Goal: Task Accomplishment & Management: Manage account settings

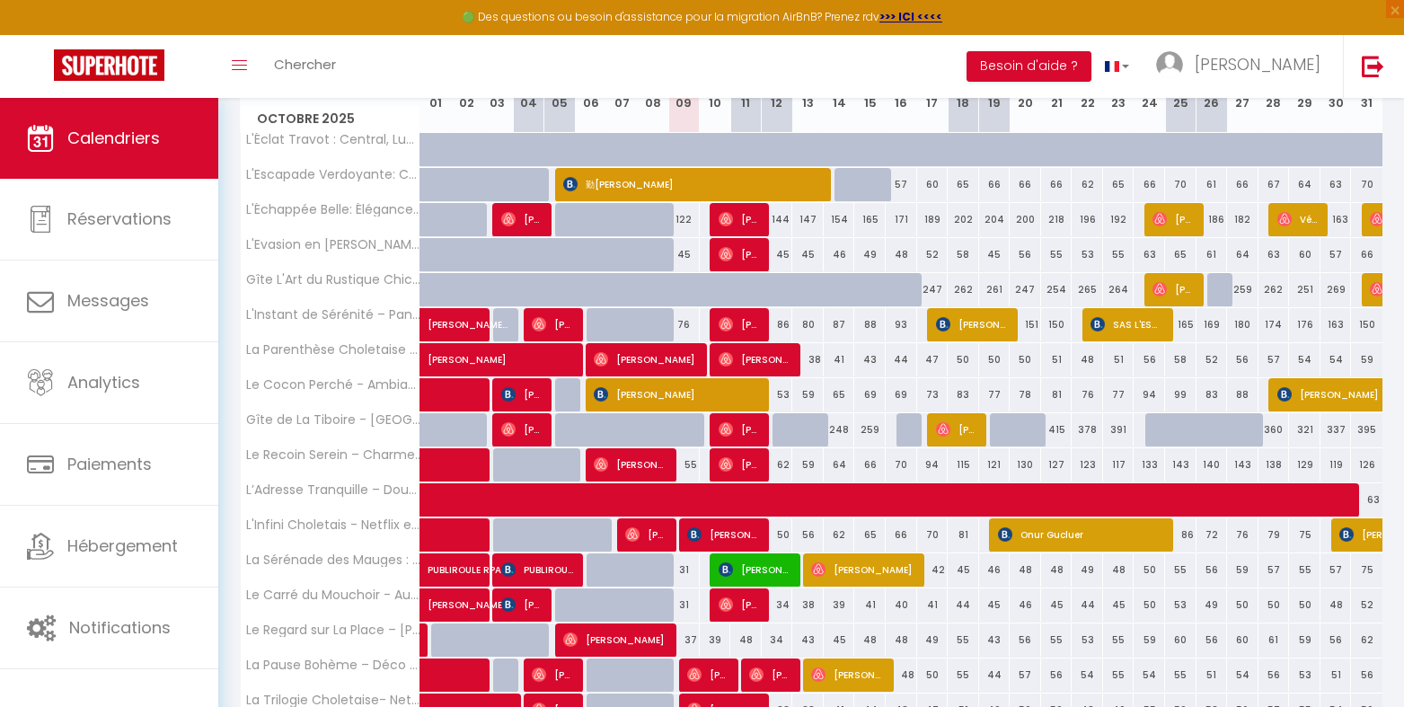
scroll to position [359, 0]
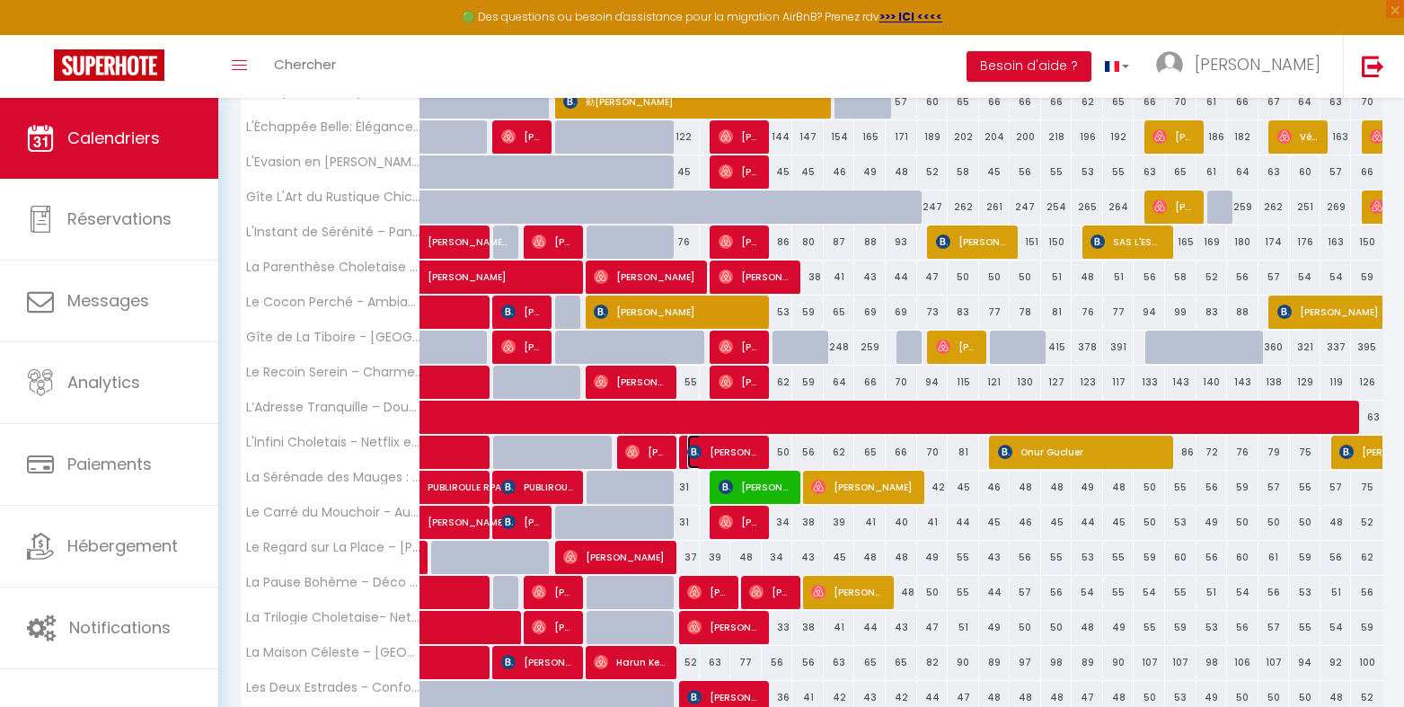
click at [695, 448] on img at bounding box center [694, 452] width 14 height 14
select select "OK"
select select "0"
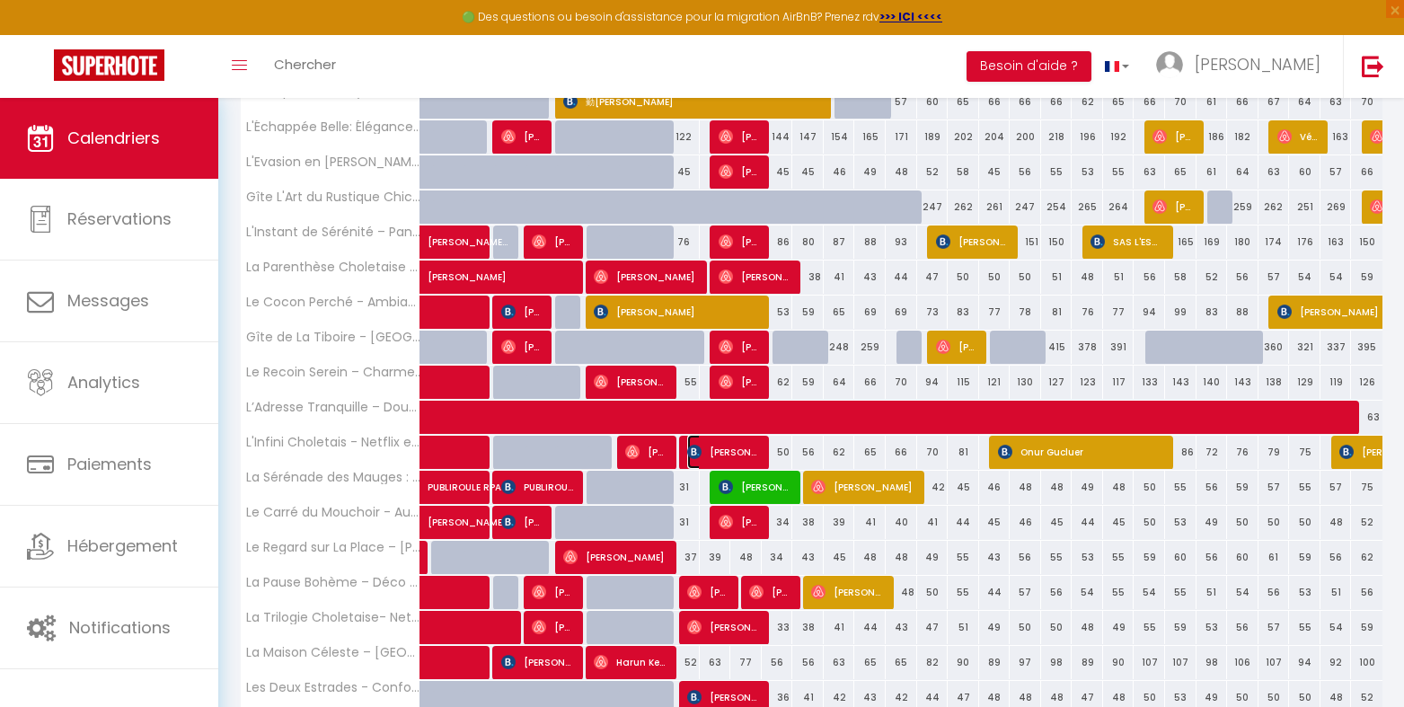
select select "1"
select select
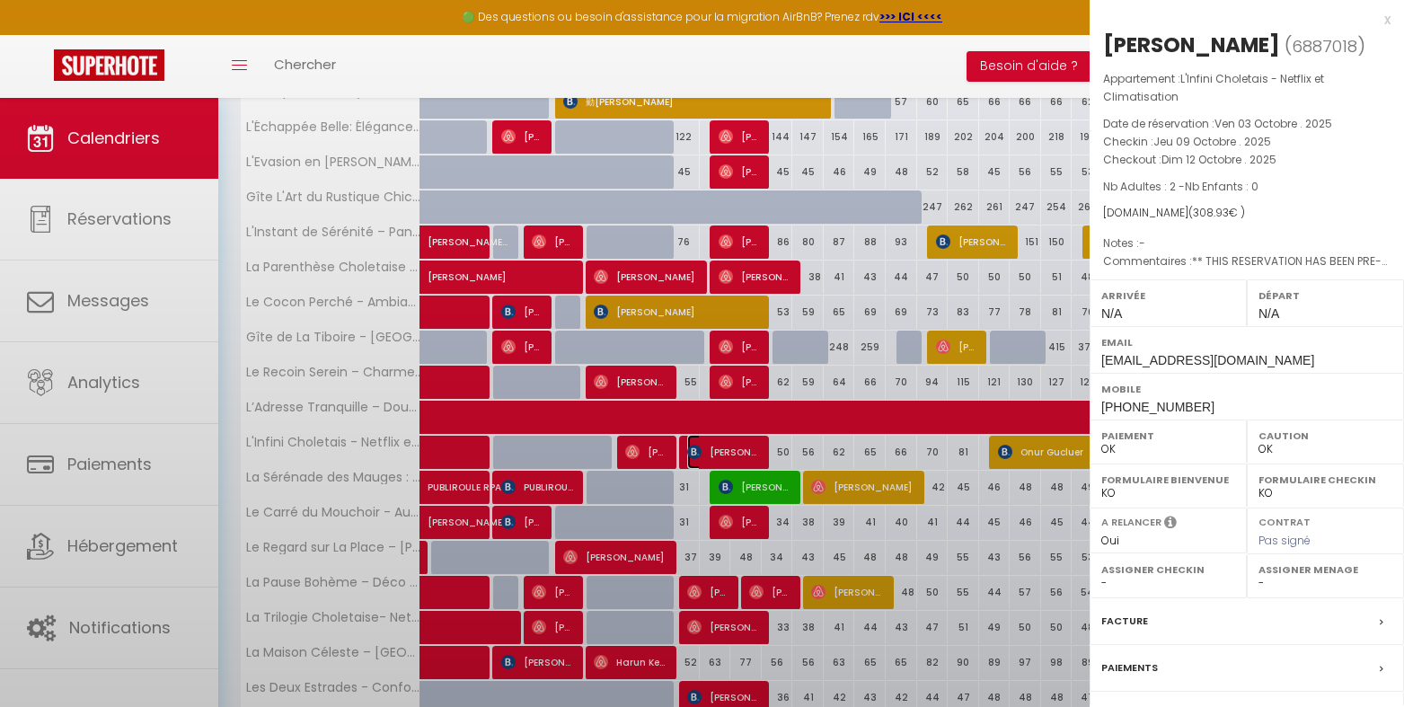
select select "47392"
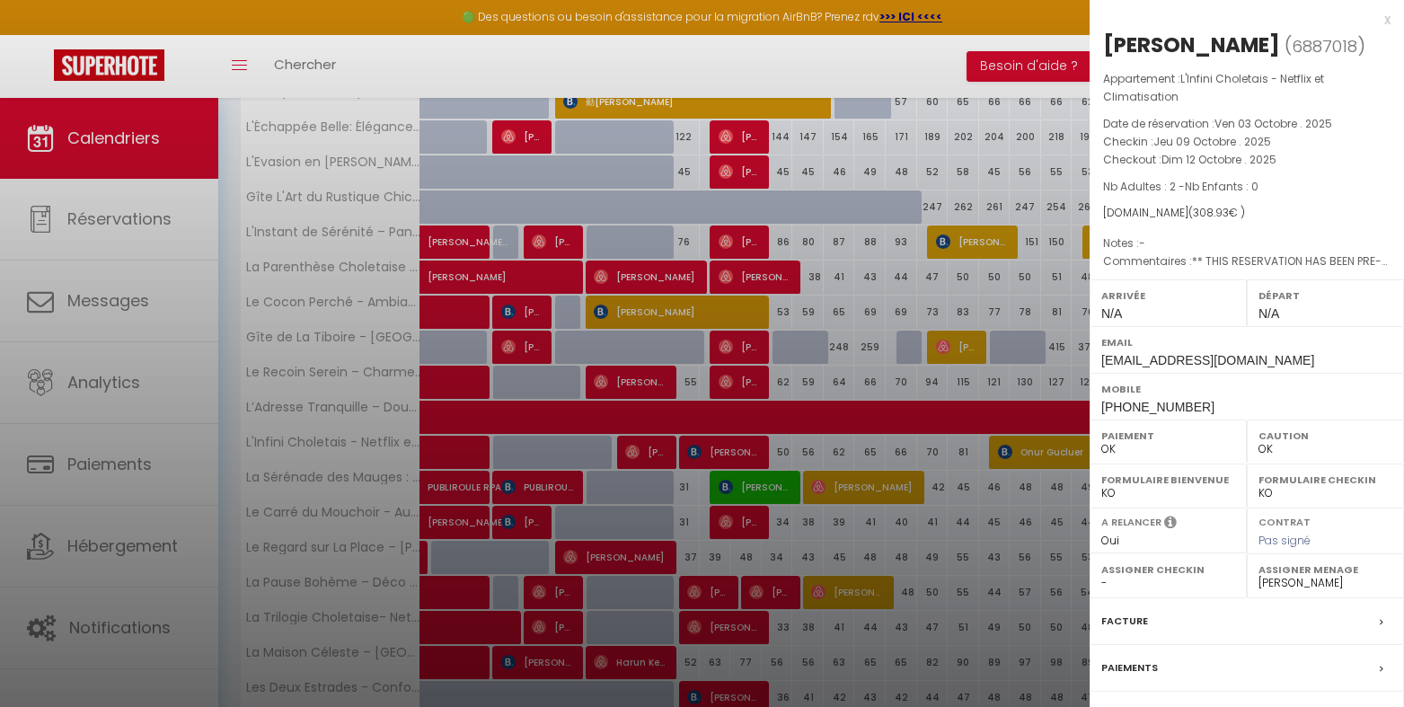
click at [636, 452] on div at bounding box center [702, 353] width 1404 height 707
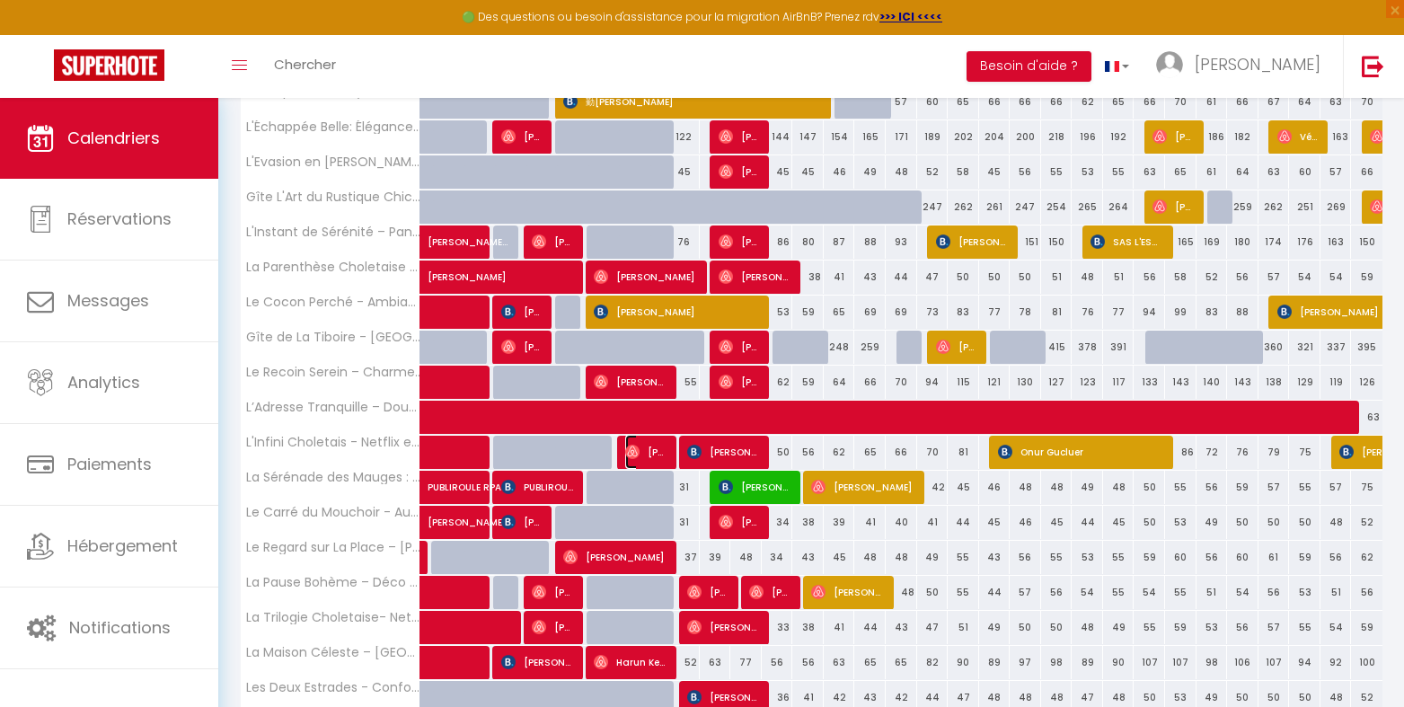
click at [636, 452] on img at bounding box center [632, 452] width 14 height 14
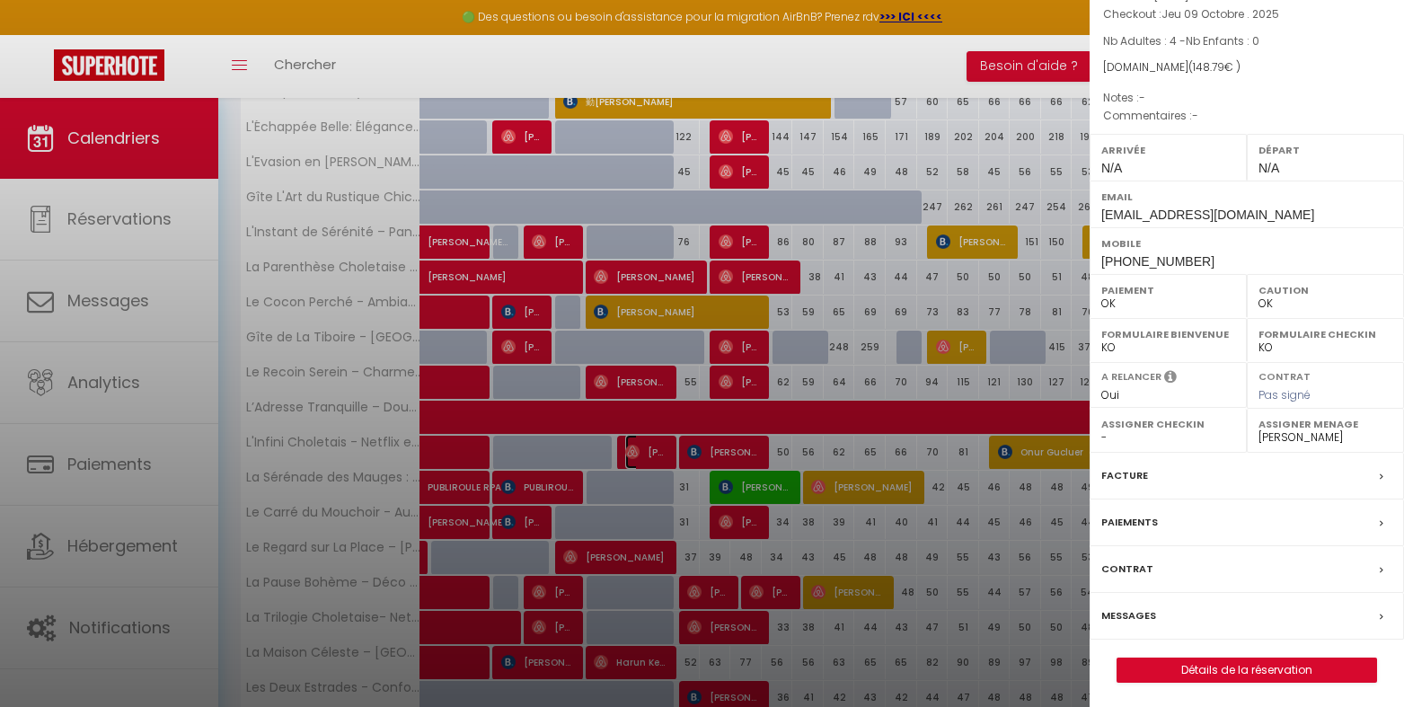
scroll to position [148, 0]
click at [1130, 614] on label "Messages" at bounding box center [1129, 613] width 55 height 19
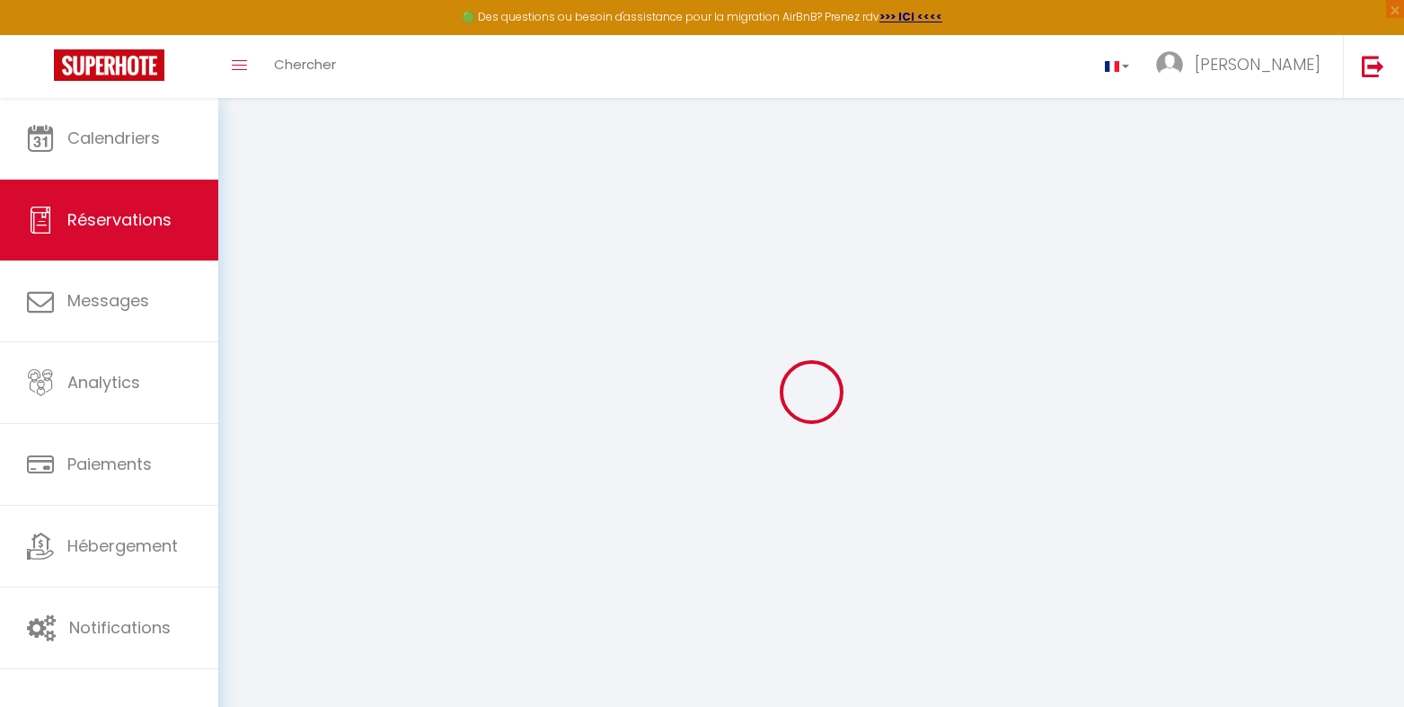
select select
checkbox input "false"
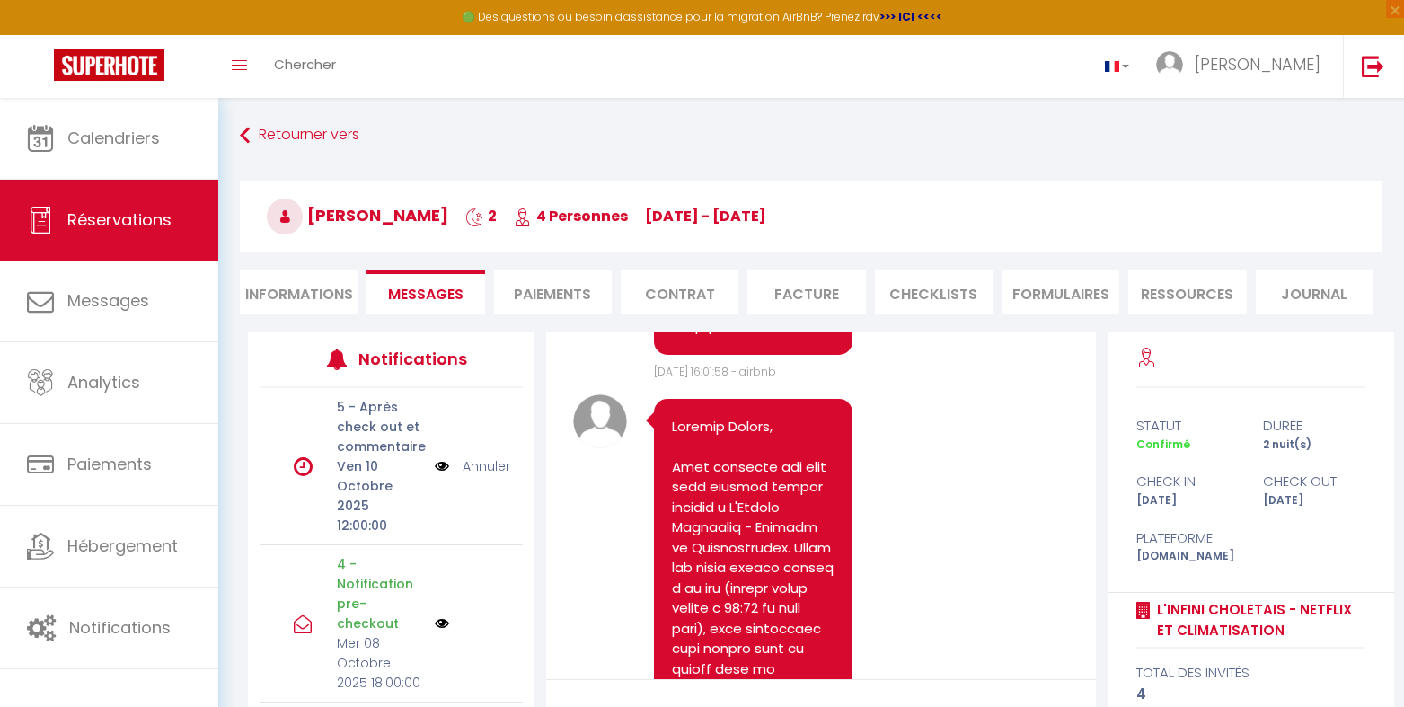
scroll to position [2947, 0]
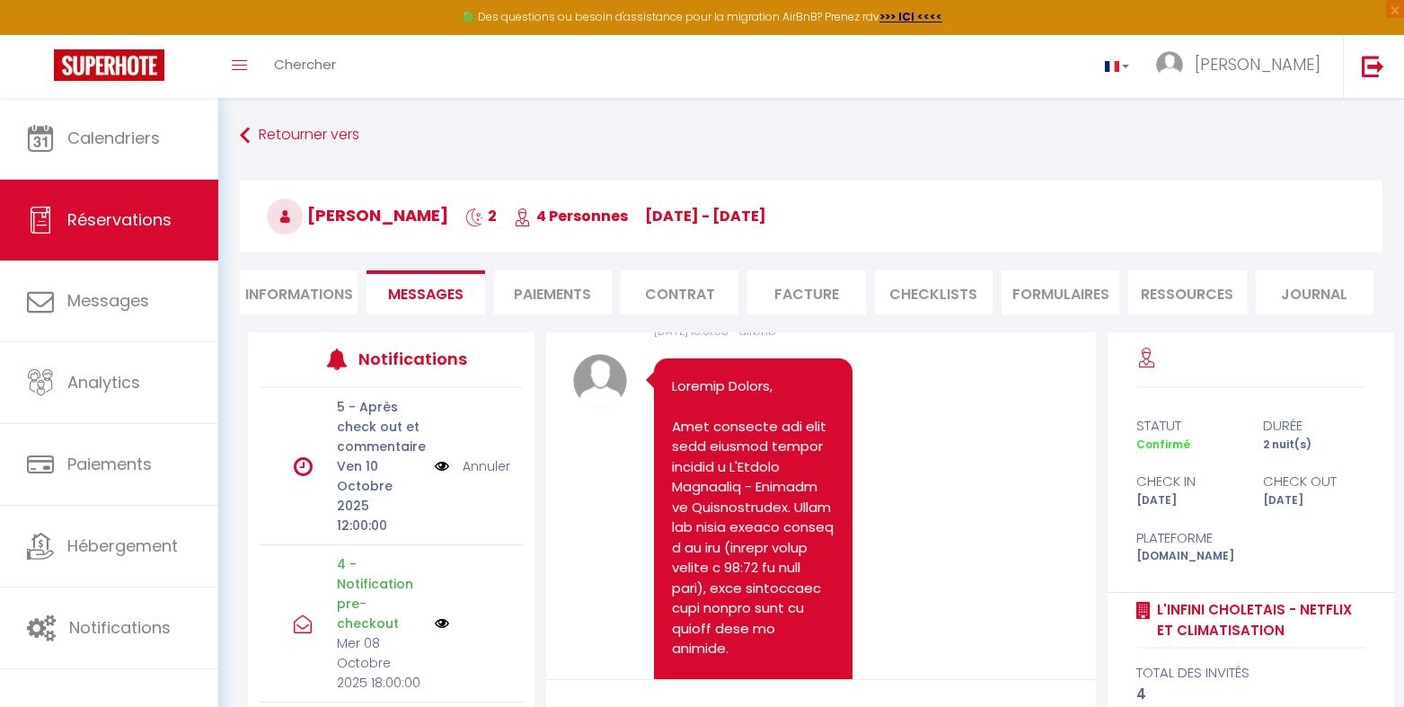
drag, startPoint x: 674, startPoint y: 442, endPoint x: 846, endPoint y: 550, distance: 202.7
click at [846, 314] on div "Bonjour [PERSON_NAME], Voici le code de la boite à clé de votre logement L'Infi…" at bounding box center [753, 63] width 199 height 501
copy pre "Bonjour [PERSON_NAME], Voici le code de la boite à clé de votre logement L'Infi…"
click at [1089, 173] on div "[PERSON_NAME] 2 4 Personnes [DATE] - [DATE] Actions Enregistrer Dupliquer Suppr…" at bounding box center [811, 213] width 1166 height 96
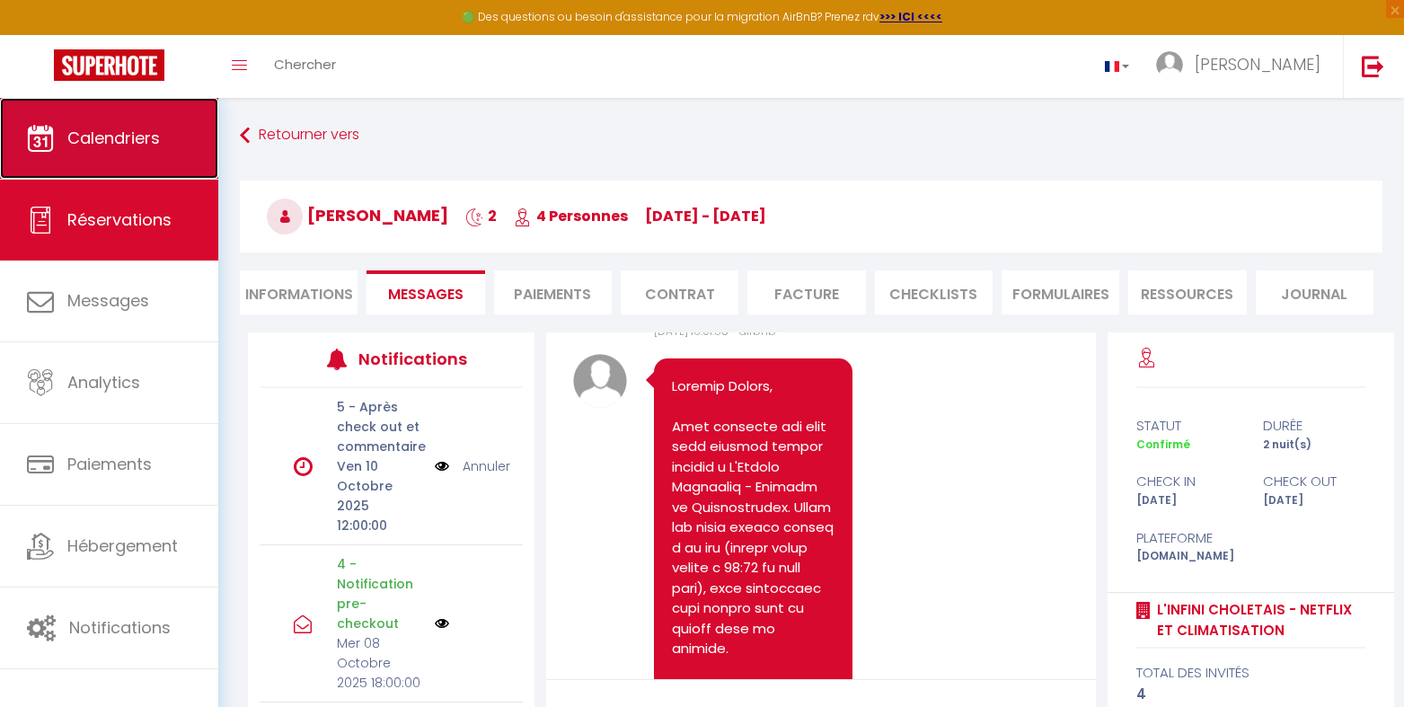
click at [110, 136] on span "Calendriers" at bounding box center [113, 138] width 93 height 22
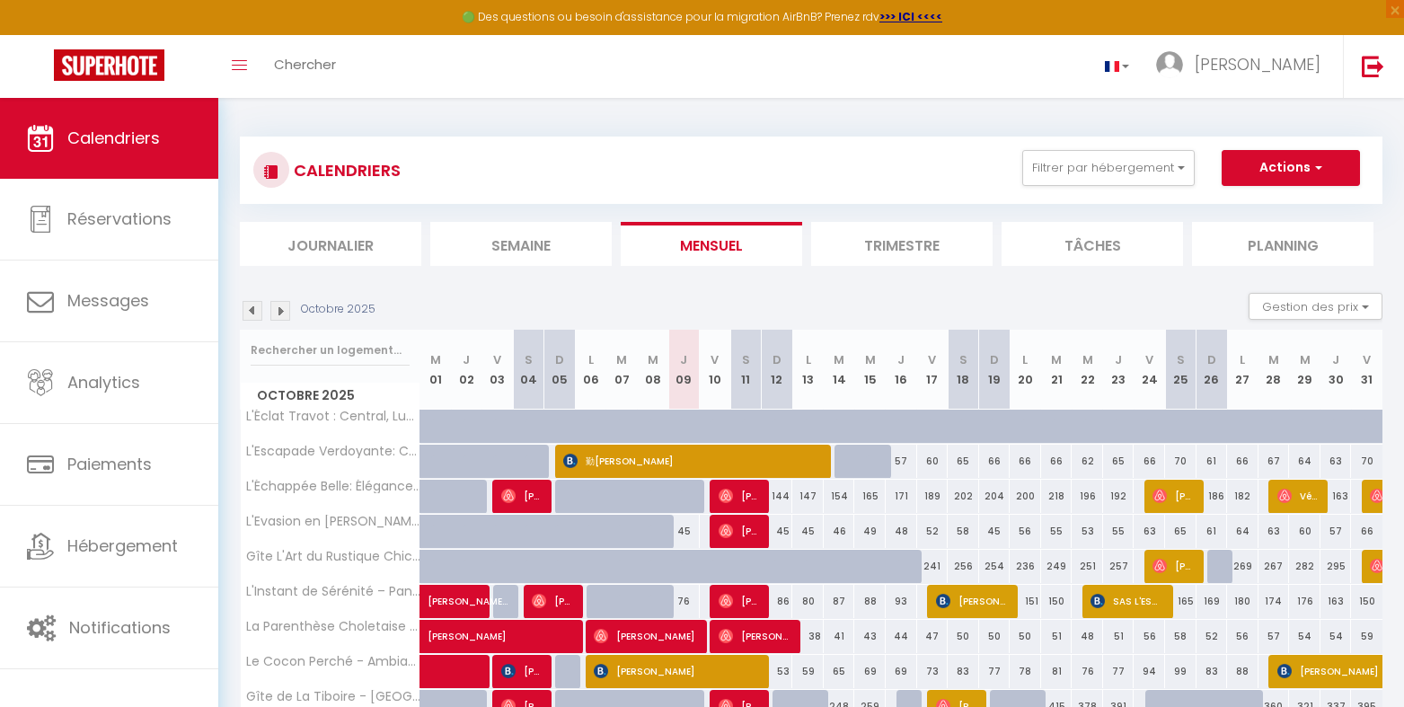
click at [1285, 246] on li "Planning" at bounding box center [1283, 244] width 182 height 44
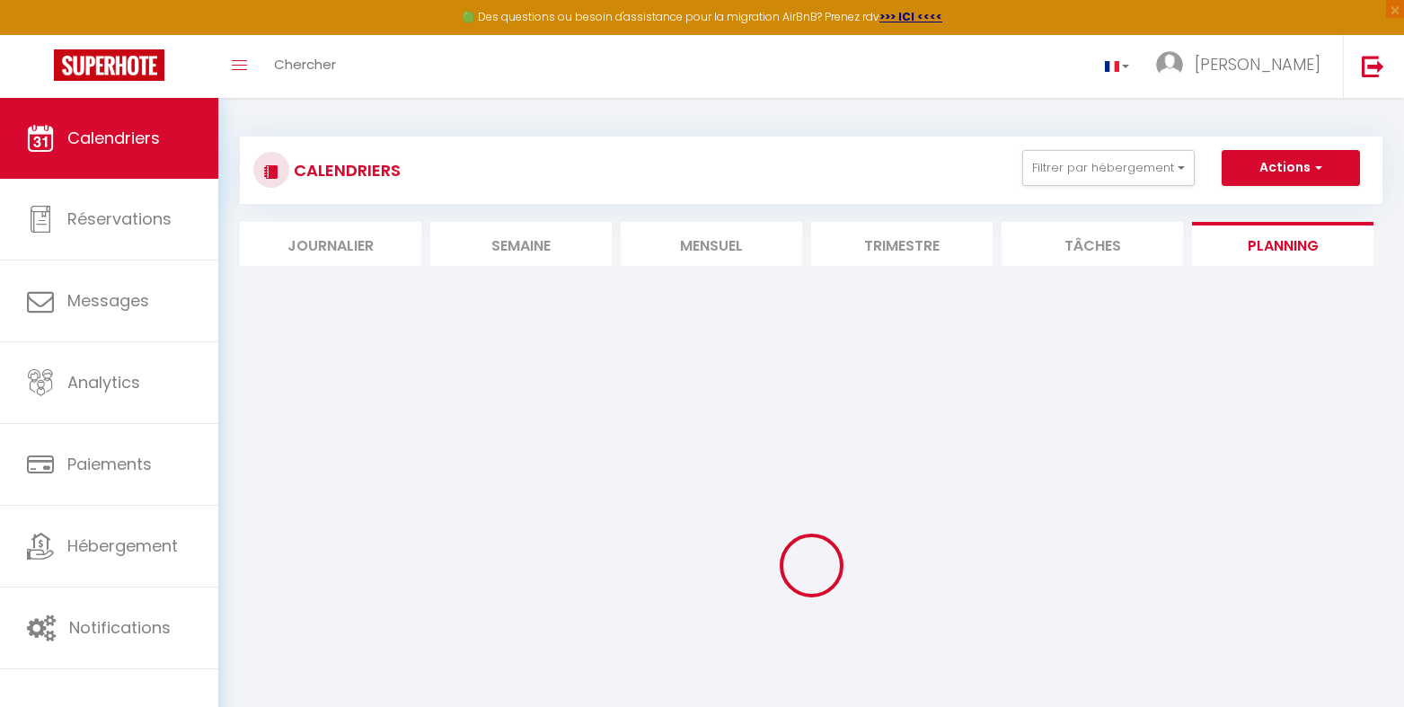
select select
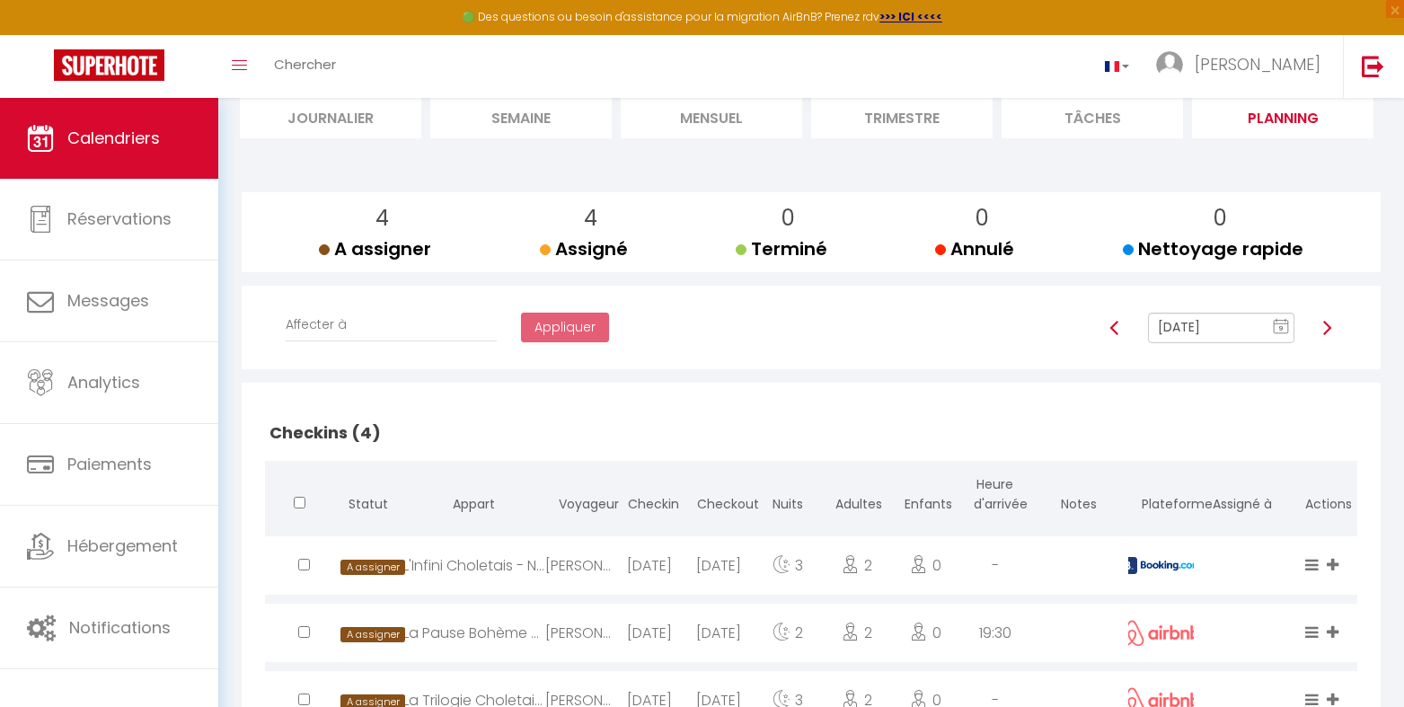
scroll to position [359, 0]
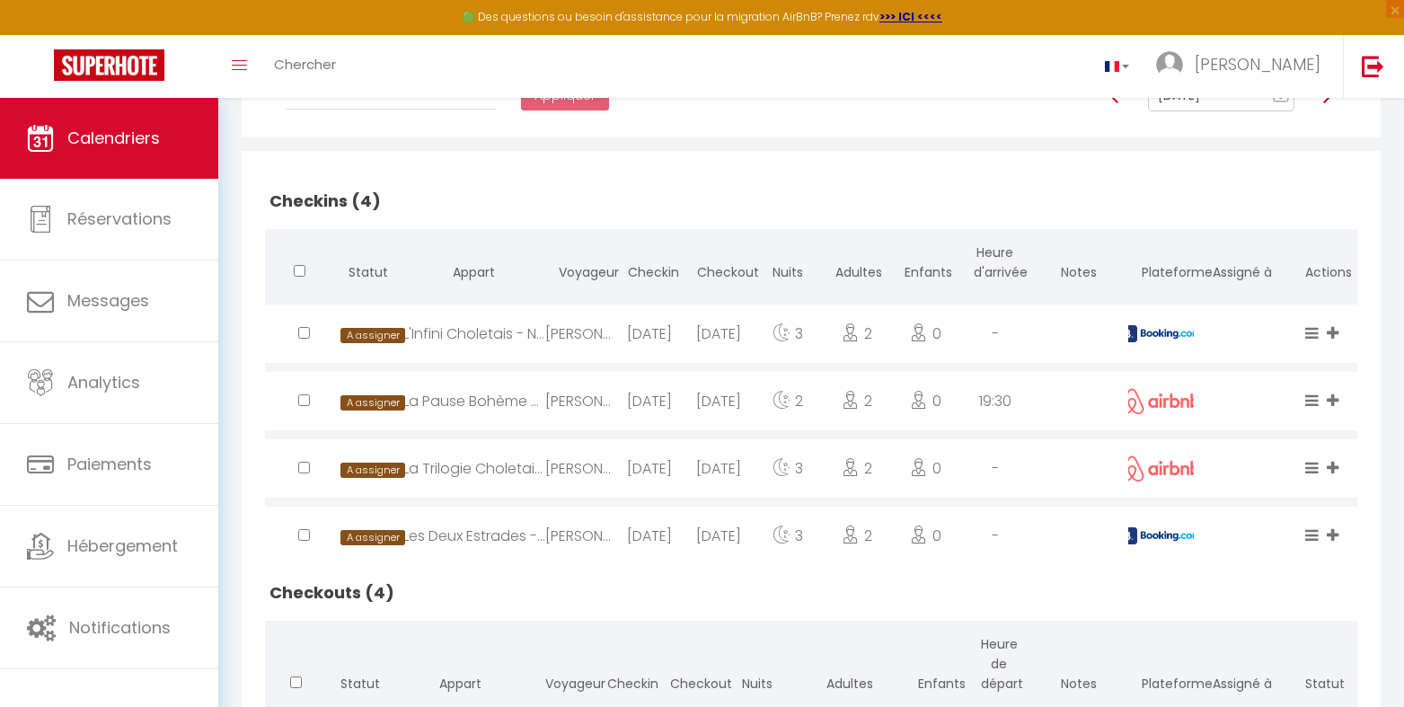
click at [1131, 327] on img at bounding box center [1160, 333] width 81 height 17
select select "0"
select select "1"
select select
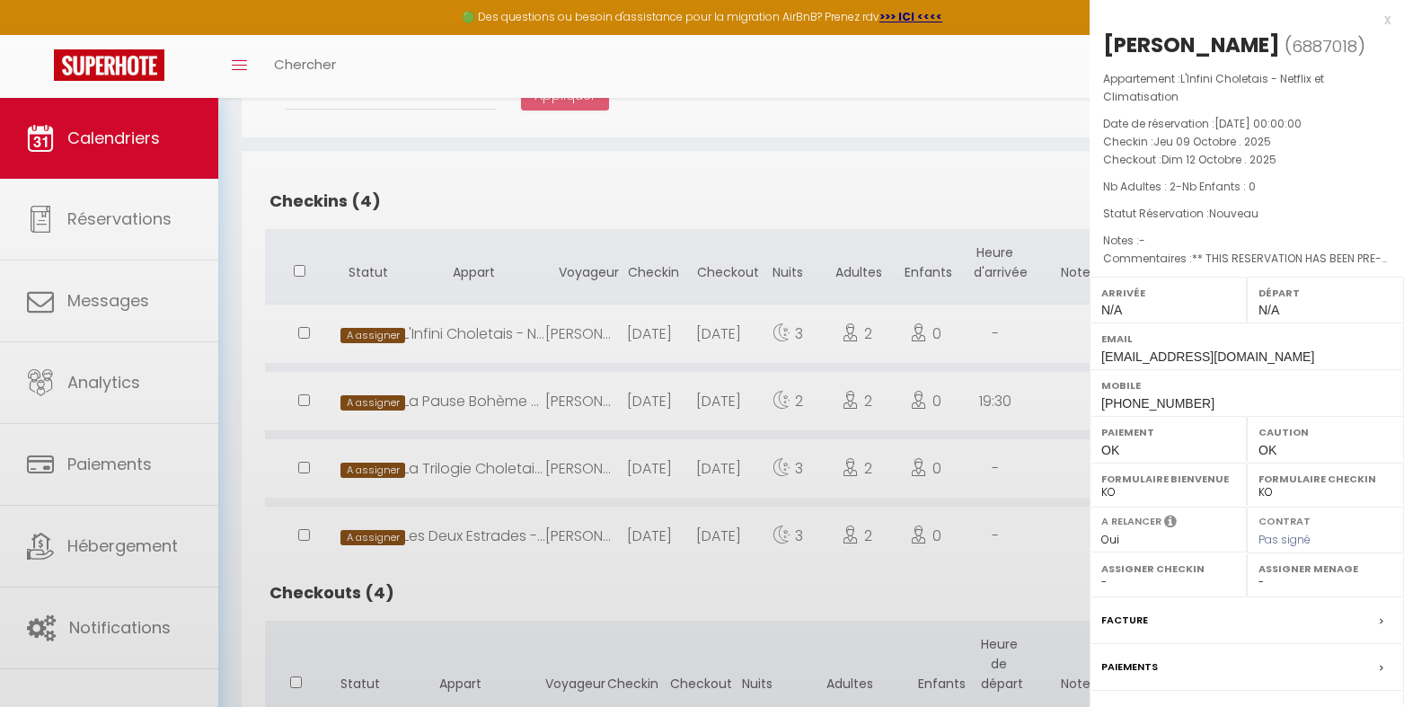
select select "47392"
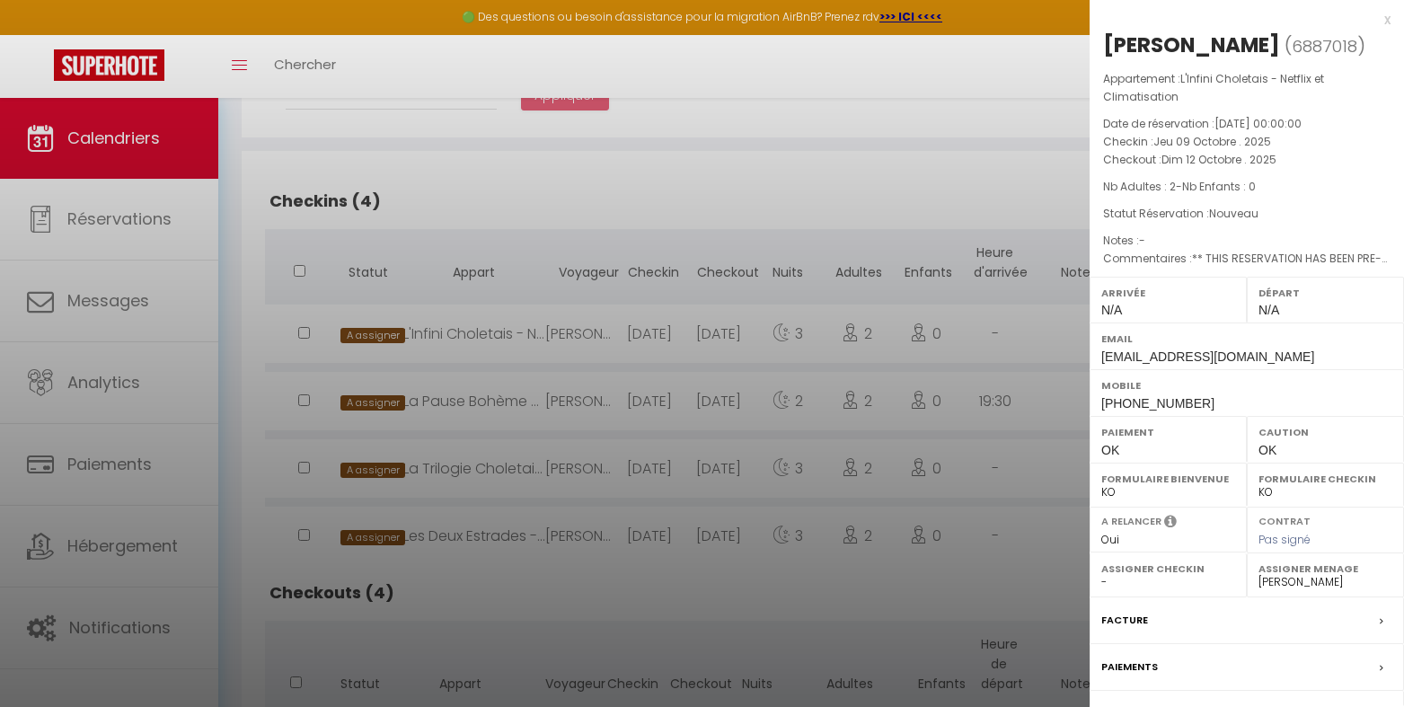
click at [1041, 323] on div at bounding box center [702, 353] width 1404 height 707
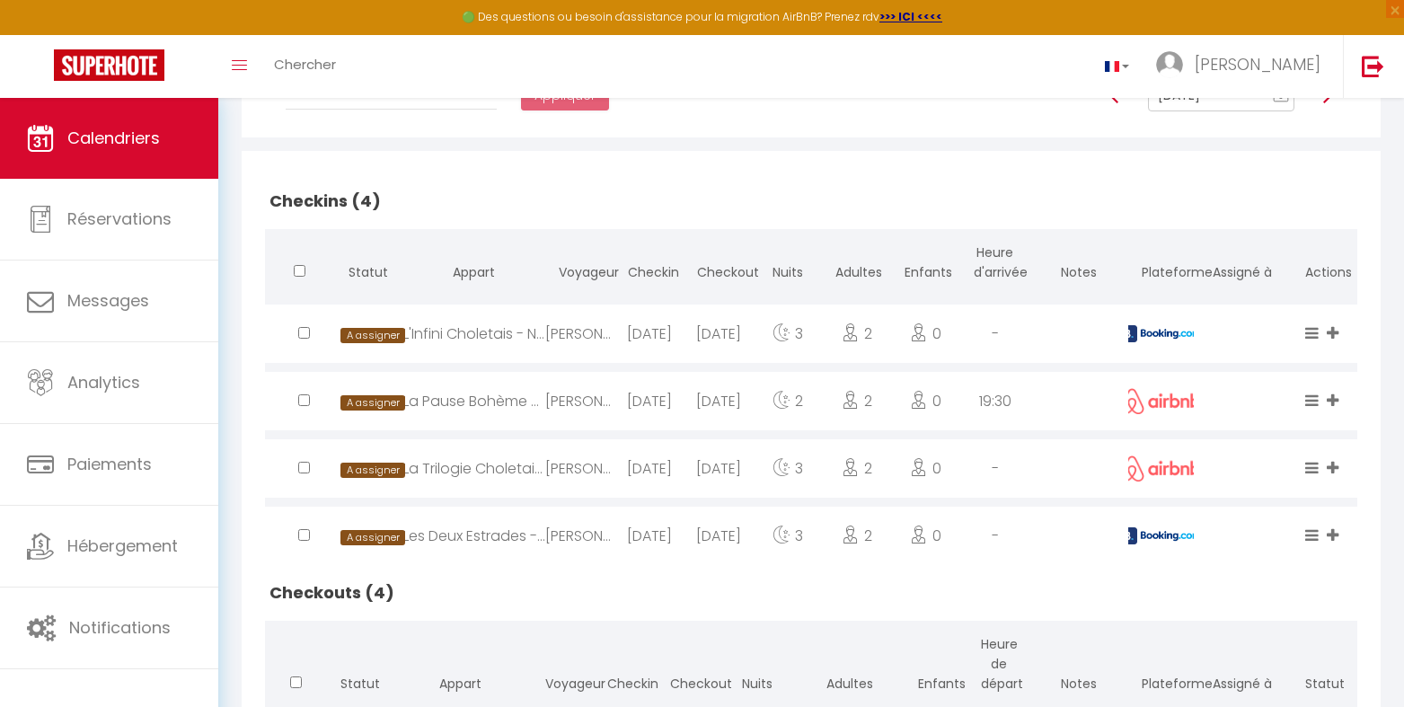
click at [1137, 539] on img at bounding box center [1160, 535] width 81 height 17
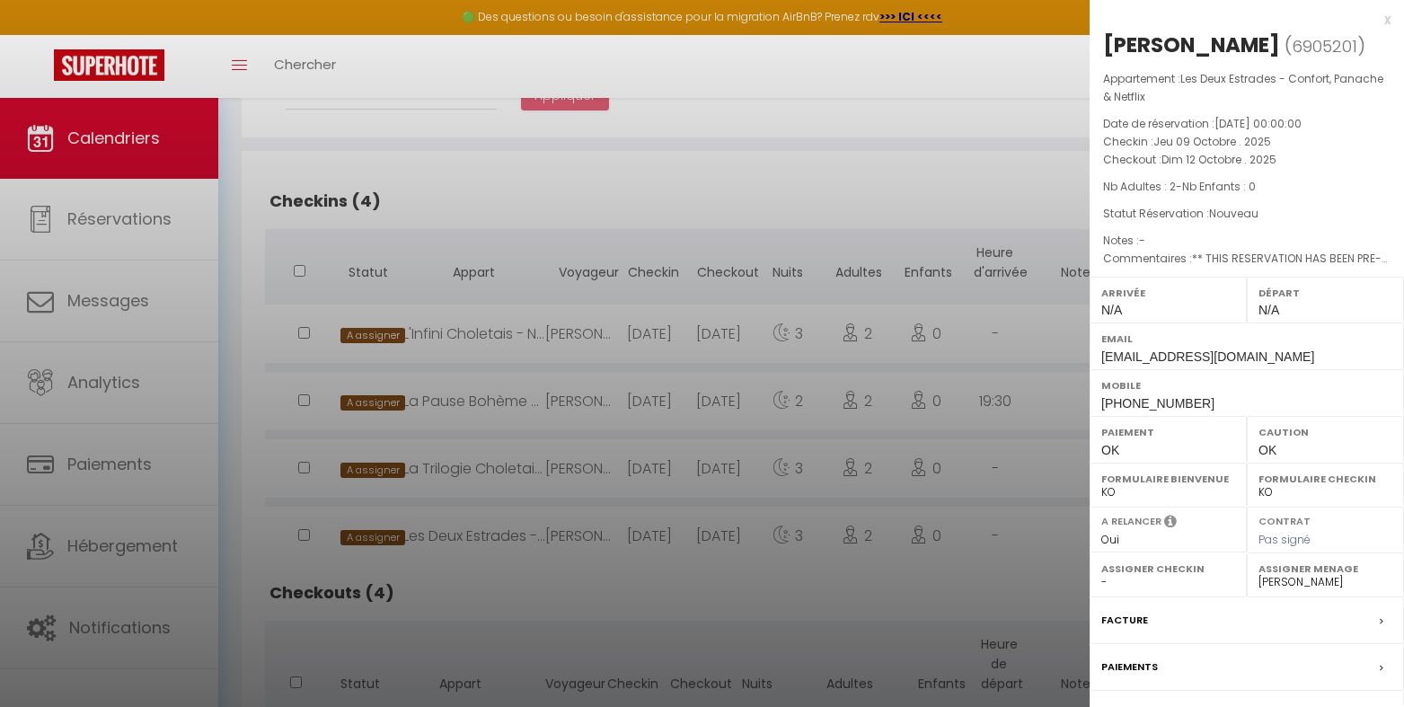
drag, startPoint x: 983, startPoint y: 542, endPoint x: 976, endPoint y: 477, distance: 65.1
click at [983, 541] on div at bounding box center [702, 353] width 1404 height 707
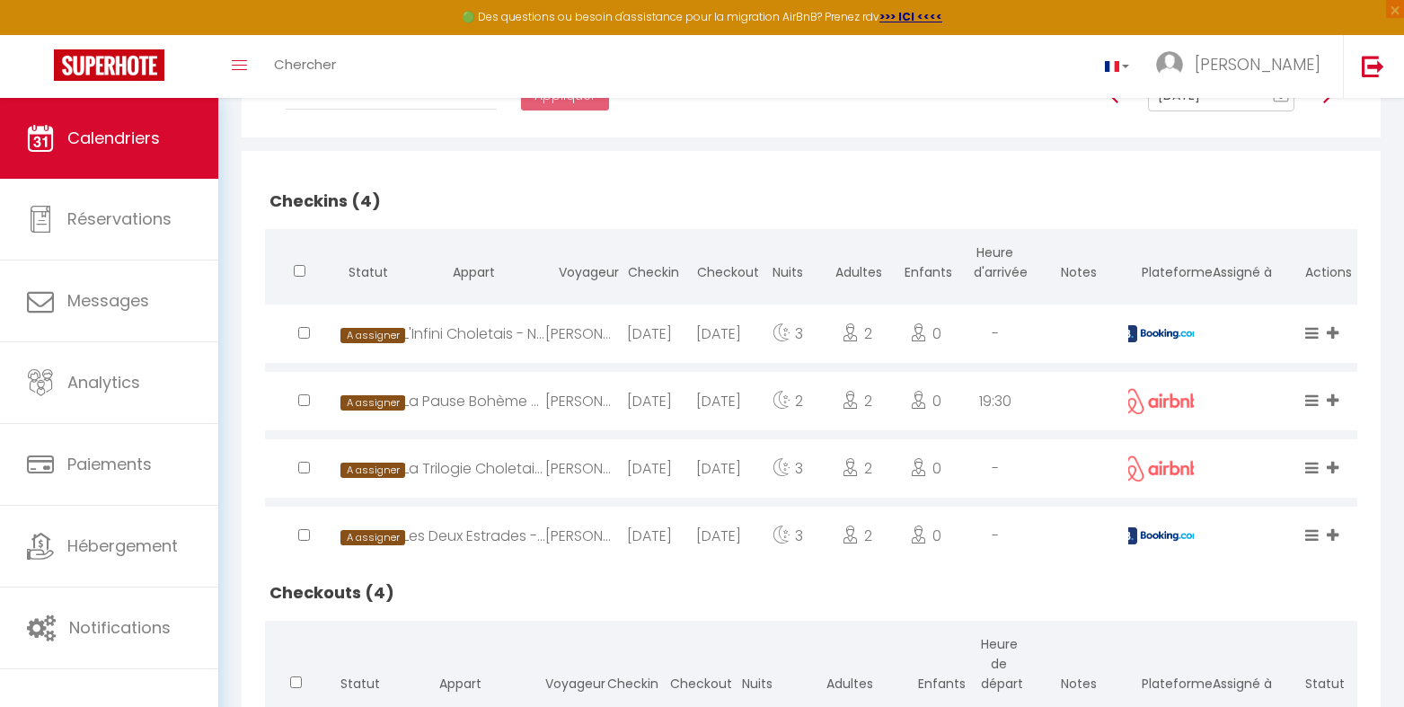
click at [1275, 109] on span "9" at bounding box center [1281, 97] width 27 height 32
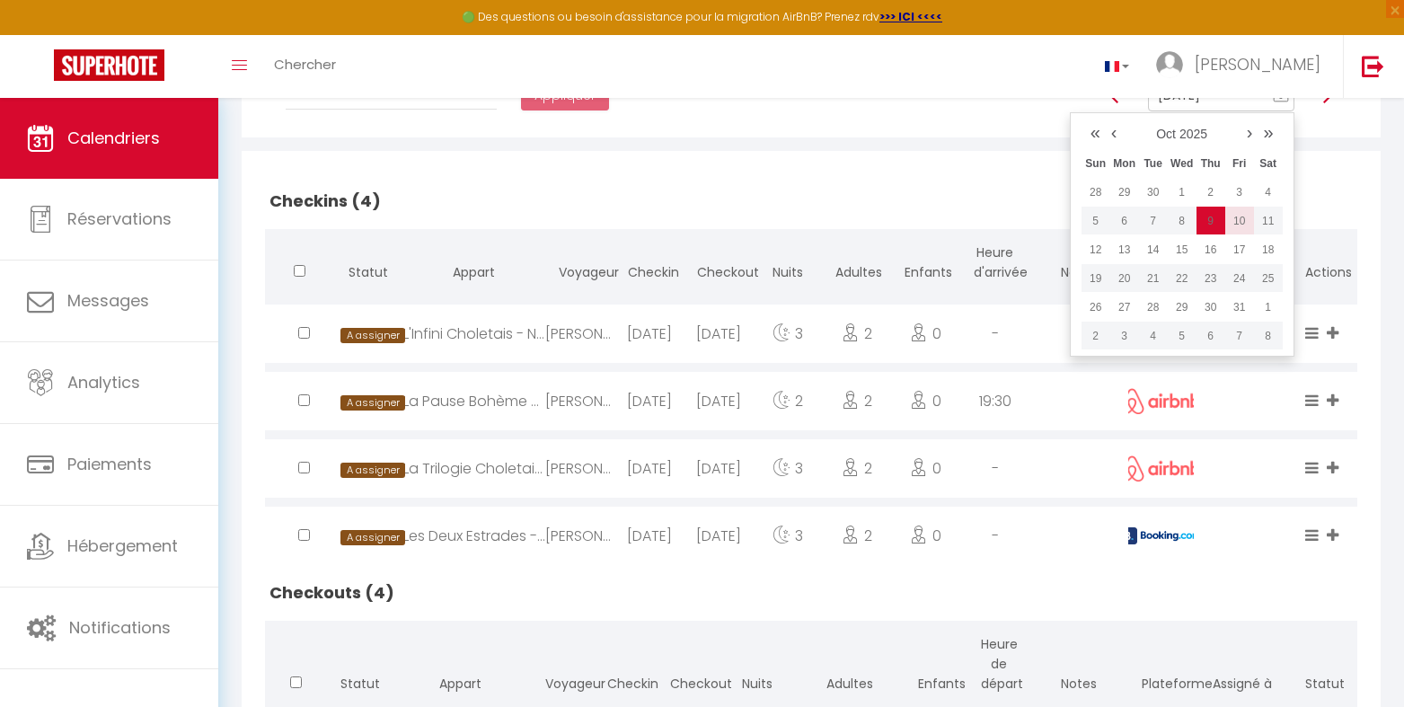
click at [1243, 224] on td "10" at bounding box center [1240, 221] width 29 height 29
type input "[DATE]"
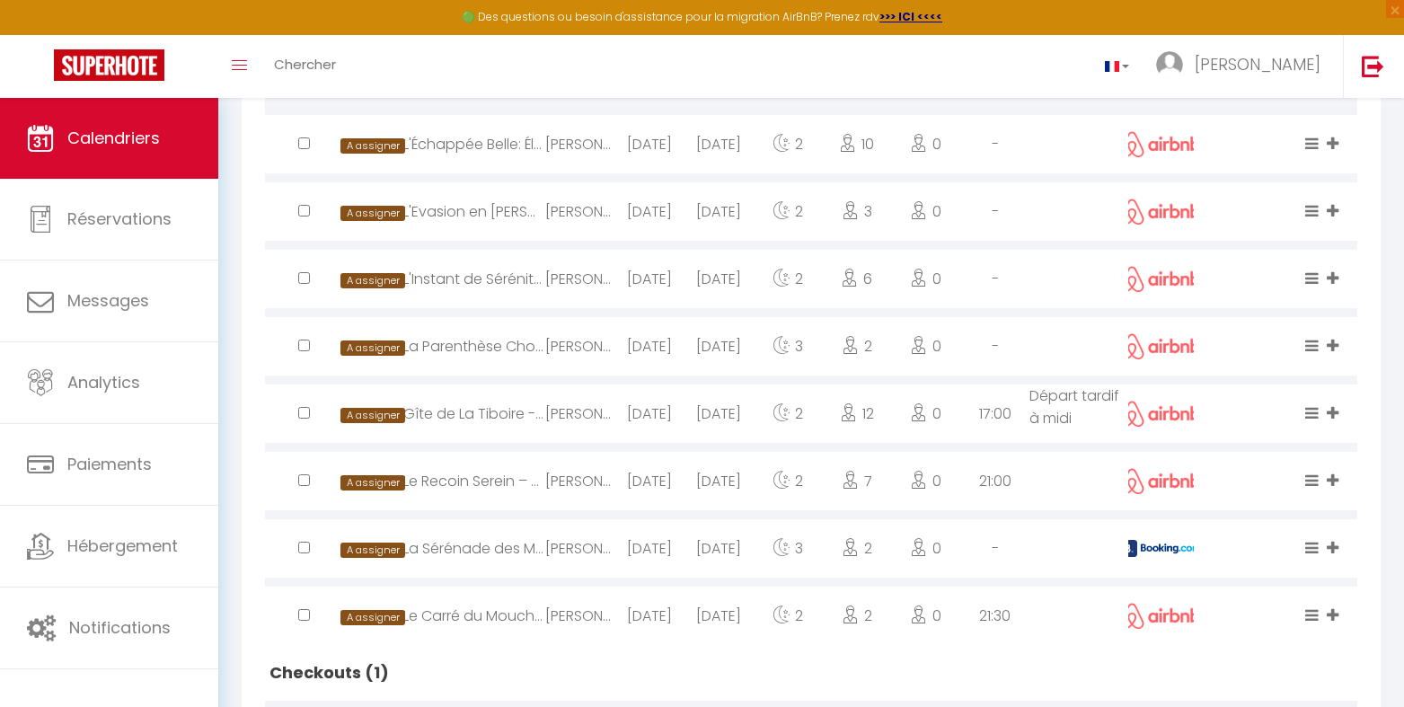
scroll to position [599, 0]
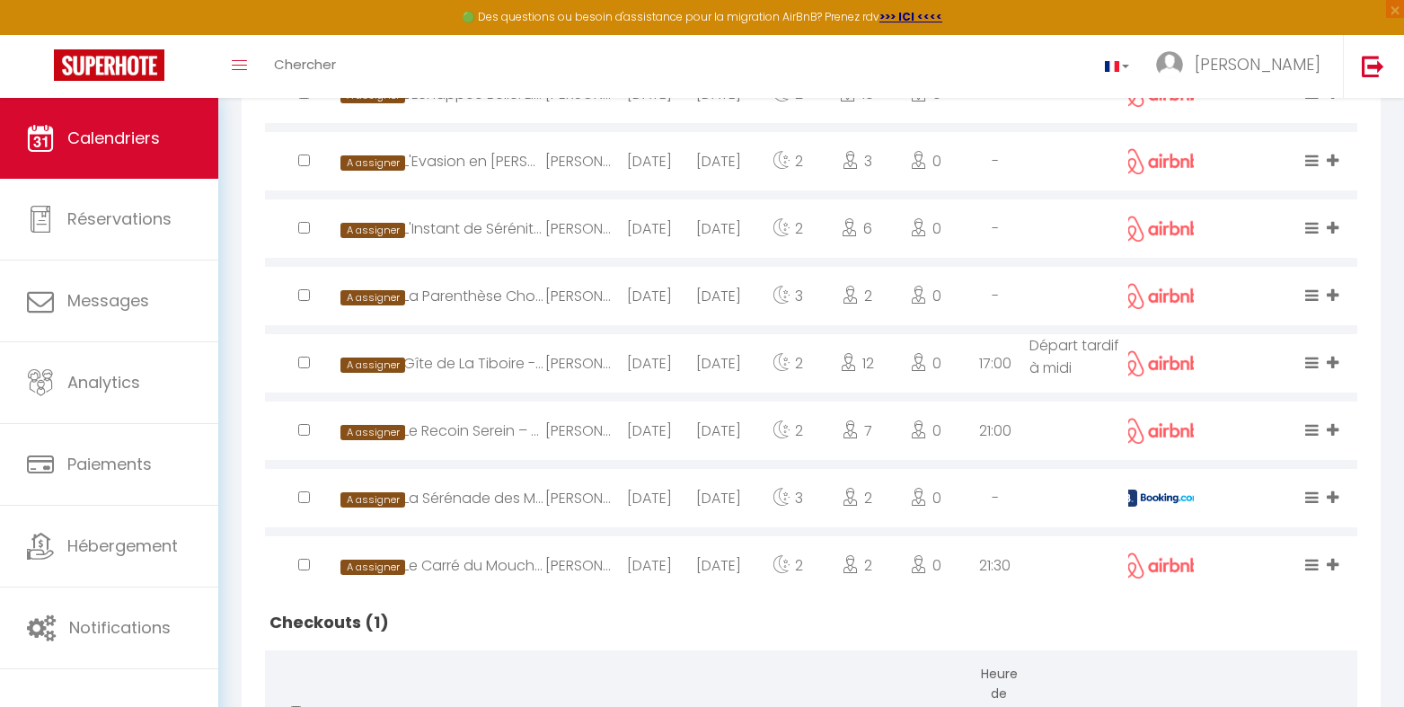
click at [1168, 498] on img at bounding box center [1160, 498] width 81 height 17
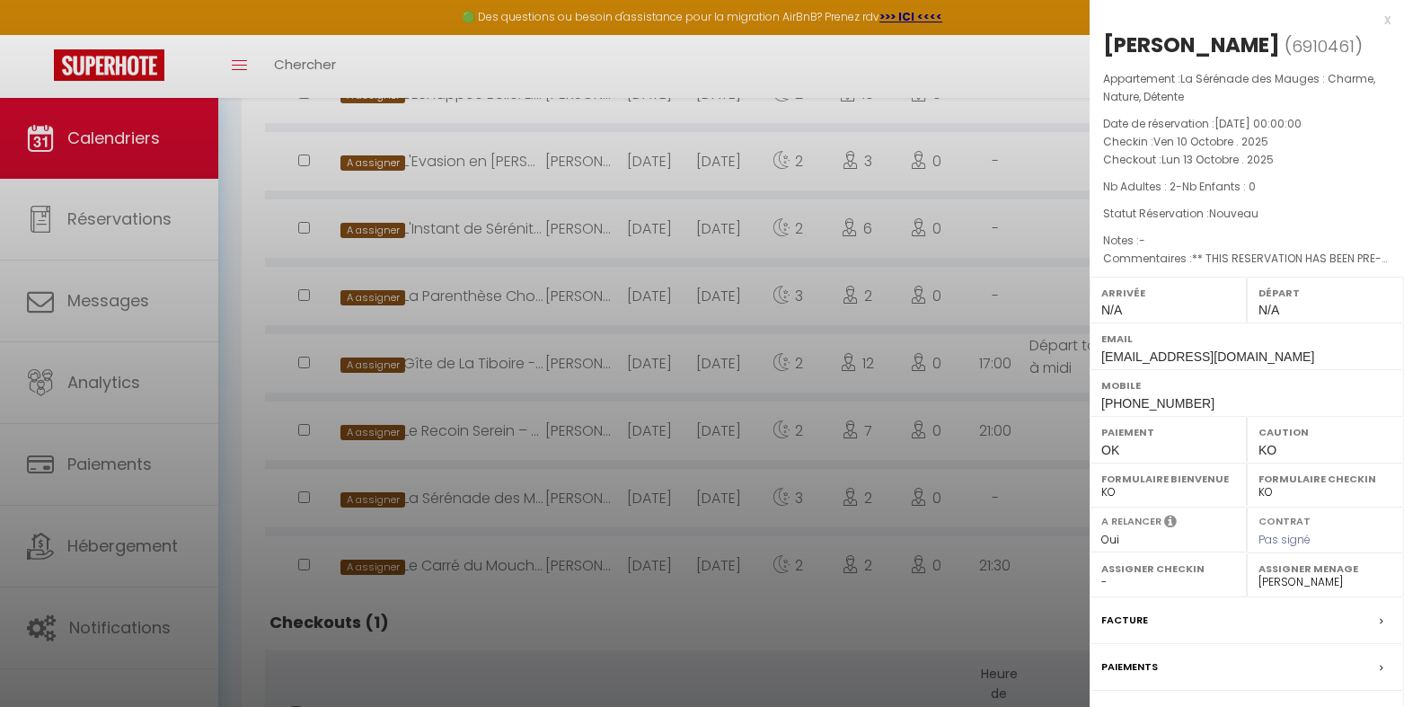
click at [1033, 530] on div at bounding box center [702, 353] width 1404 height 707
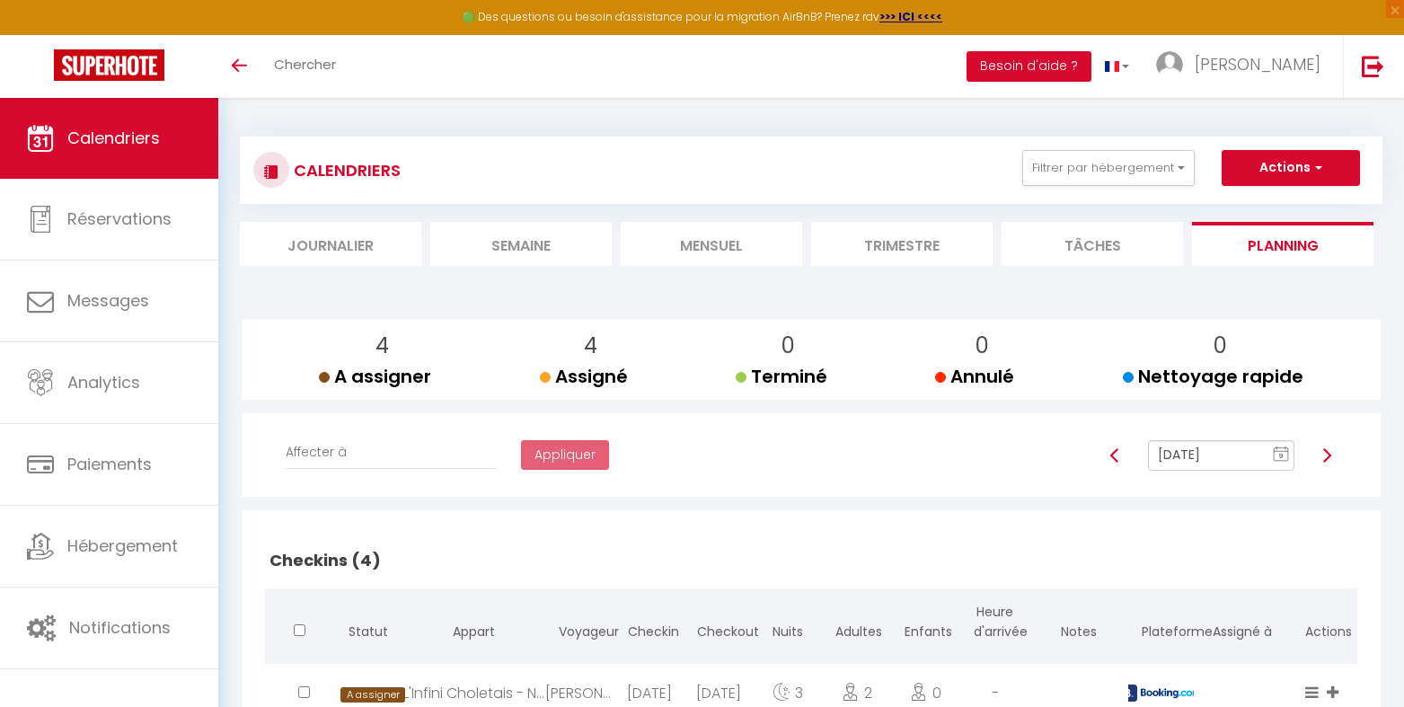
scroll to position [599, 0]
